Goal: Find specific page/section: Find specific page/section

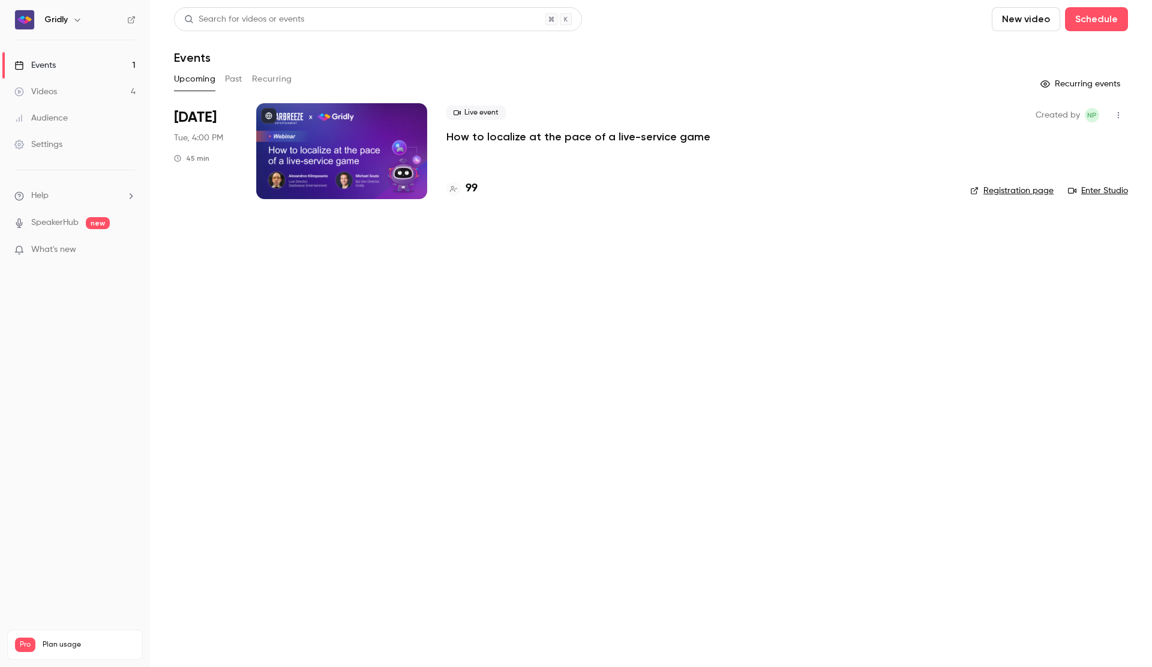
click at [554, 134] on p "How to localize at the pace of a live-service game" at bounding box center [578, 137] width 264 height 14
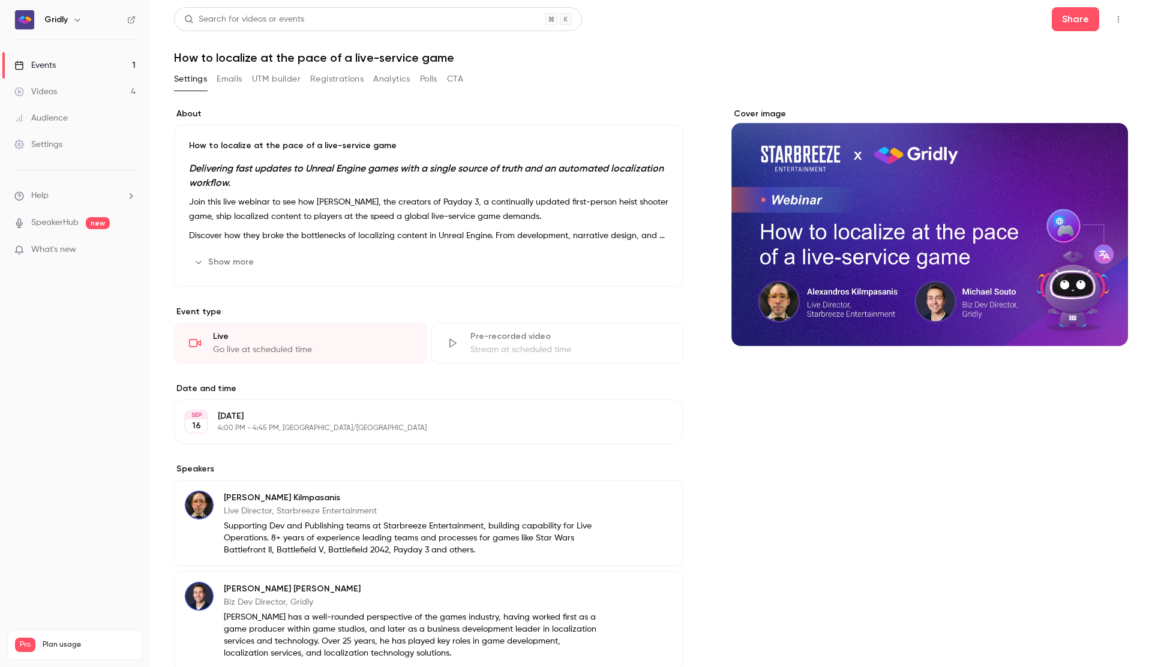
click at [337, 85] on button "Registrations" at bounding box center [336, 79] width 53 height 19
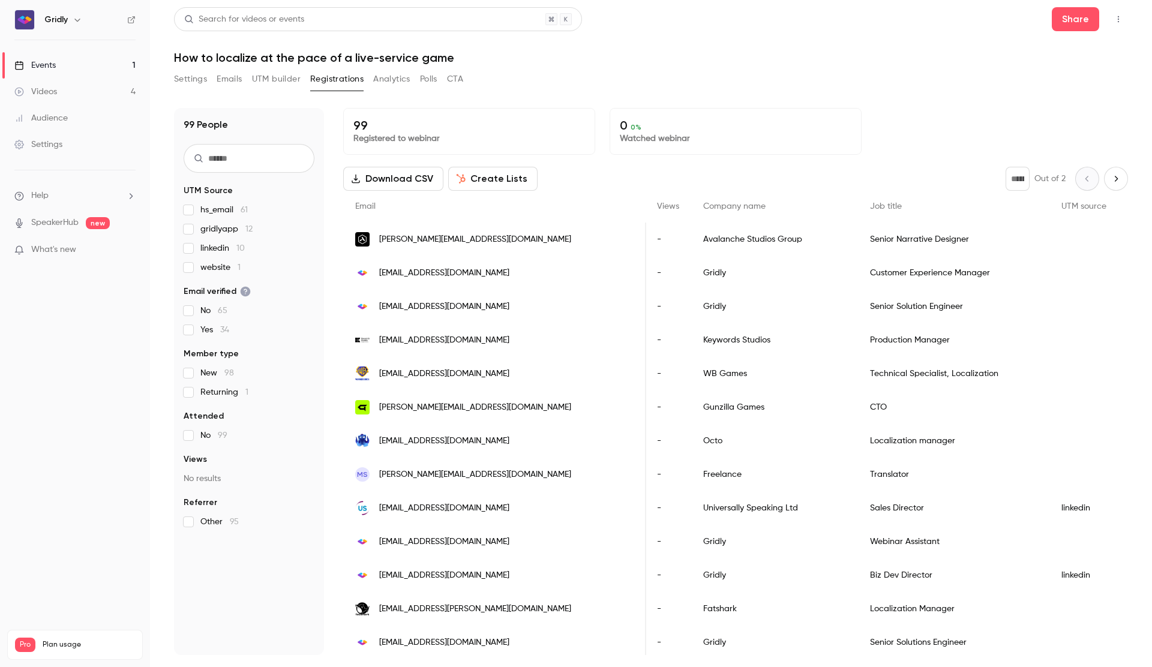
scroll to position [0, 416]
click at [80, 257] on li "What's new" at bounding box center [74, 251] width 121 height 15
click at [81, 251] on p "What's new" at bounding box center [65, 250] width 102 height 13
